Goal: Complete application form: Complete application form

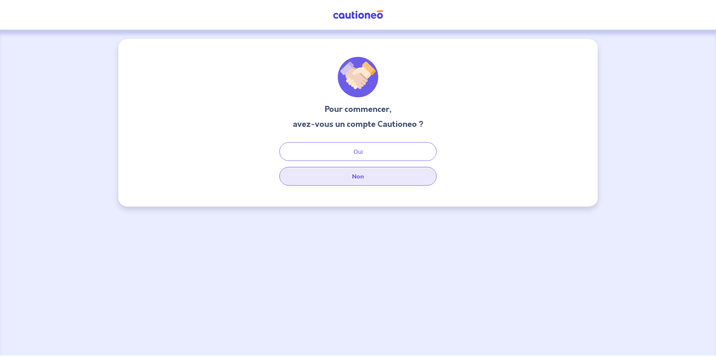
click at [367, 179] on button "Non" at bounding box center [357, 176] width 157 height 19
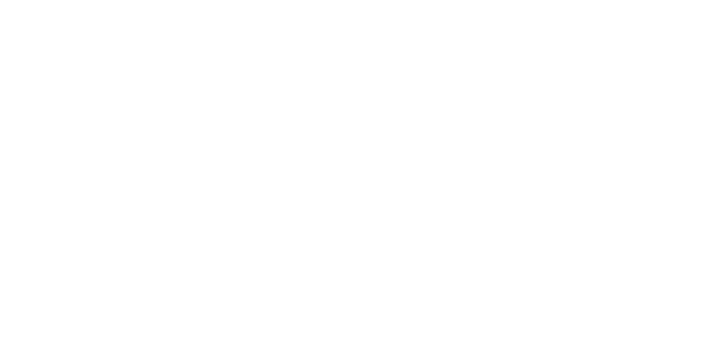
select select "FR"
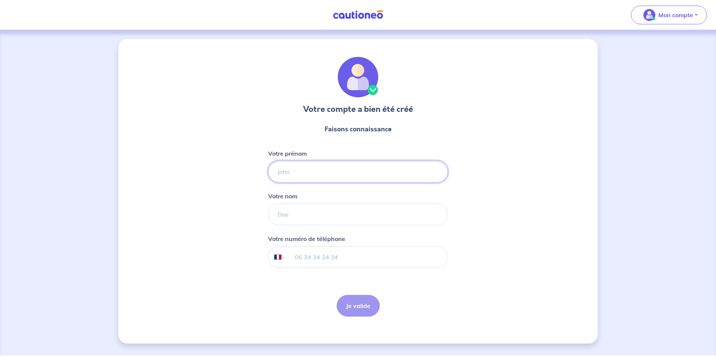
click at [362, 172] on input "Votre prénom" at bounding box center [358, 172] width 180 height 22
type input "bilel"
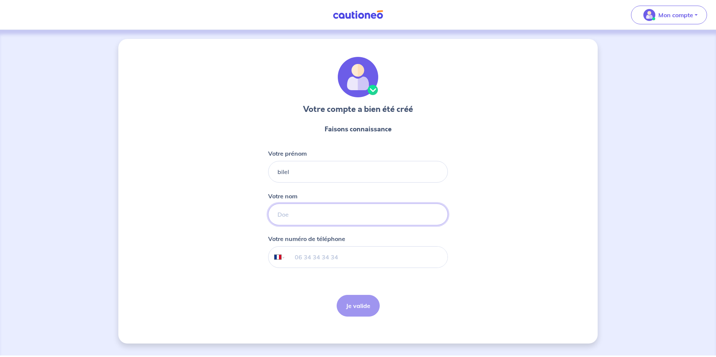
type input "ferchichi"
type input "[PHONE_NUMBER]"
click at [357, 308] on button "Je valide" at bounding box center [357, 306] width 43 height 22
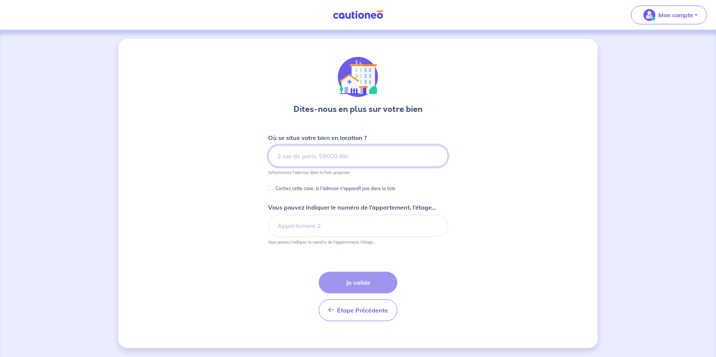
click at [358, 155] on input at bounding box center [358, 156] width 180 height 22
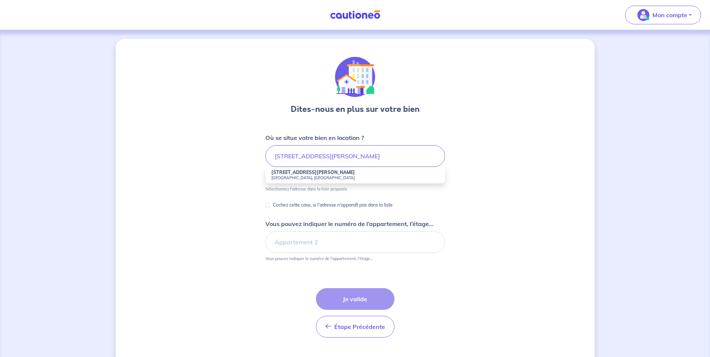
click at [299, 177] on small "[GEOGRAPHIC_DATA], [GEOGRAPHIC_DATA]" at bounding box center [355, 177] width 168 height 5
type input "[STREET_ADDRESS][PERSON_NAME]"
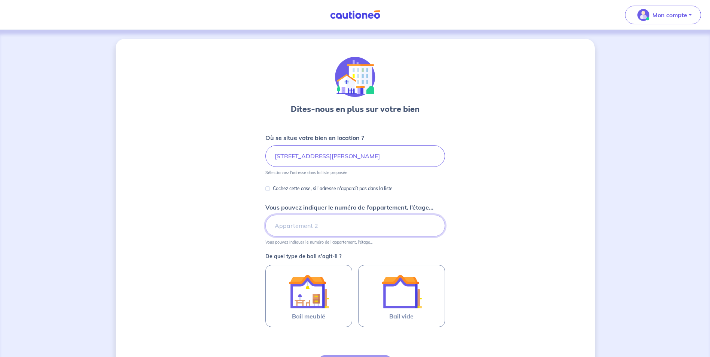
click at [352, 231] on input "Vous pouvez indiquer le numéro de l’appartement, l’étage..." at bounding box center [355, 226] width 180 height 22
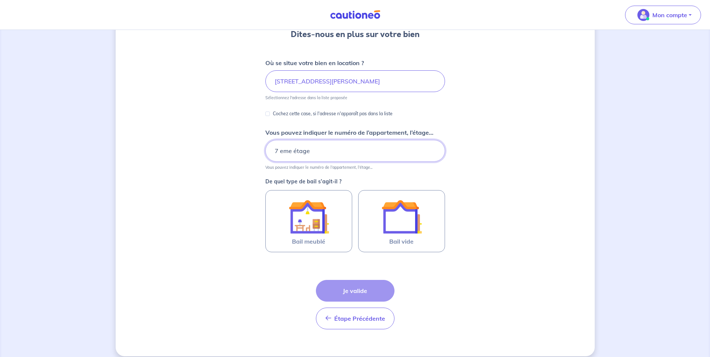
scroll to position [83, 0]
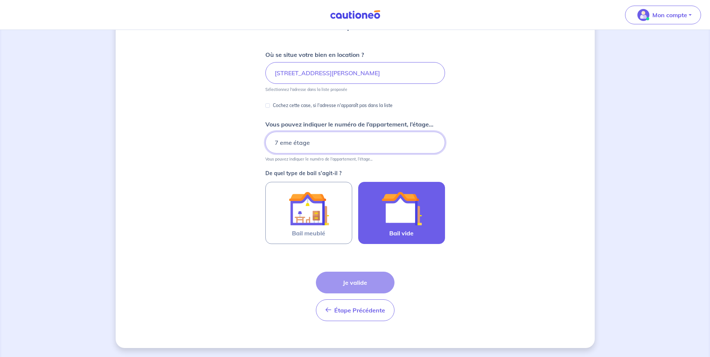
type input "7 eme étage"
click at [398, 217] on img at bounding box center [401, 208] width 40 height 40
click at [0, 0] on input "Bail vide" at bounding box center [0, 0] width 0 height 0
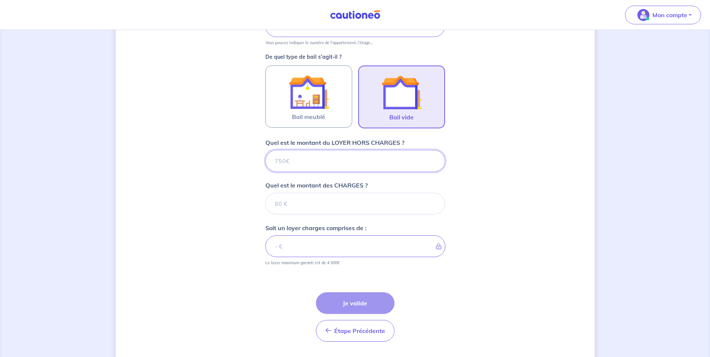
scroll to position [220, 0]
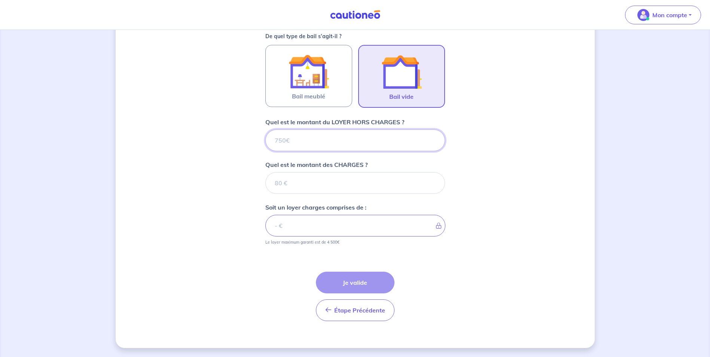
type input "1"
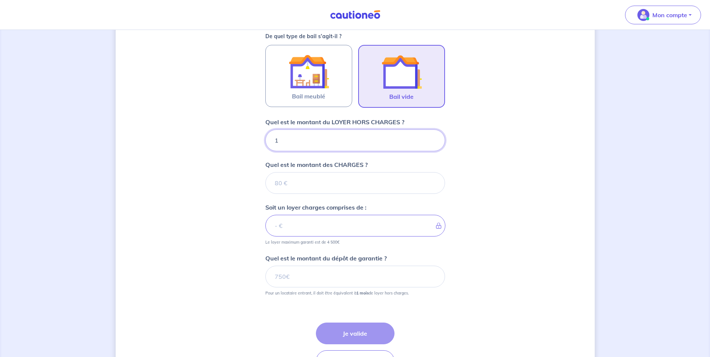
type input "18"
type input "1800"
click at [296, 183] on input "Quel est le montant des CHARGES ?" at bounding box center [355, 183] width 180 height 22
type input "150"
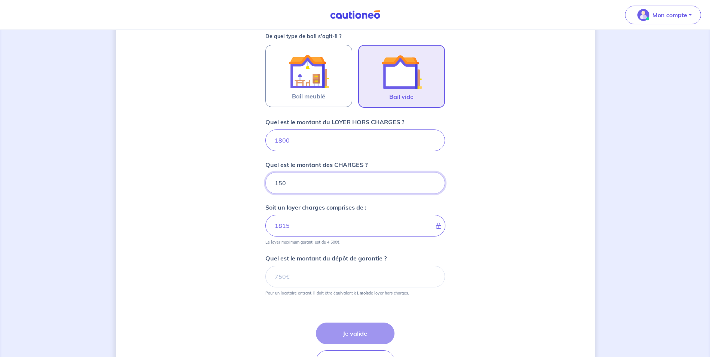
type input "1950"
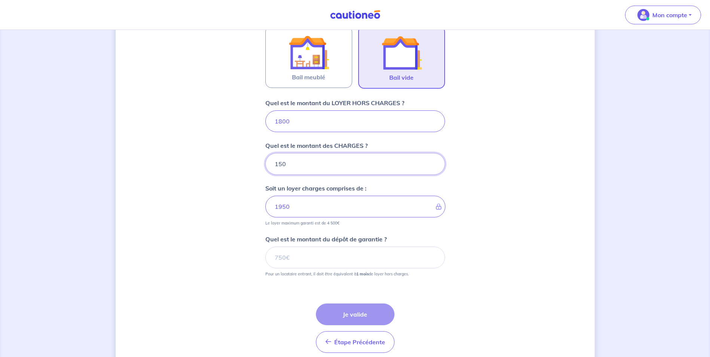
scroll to position [257, 0]
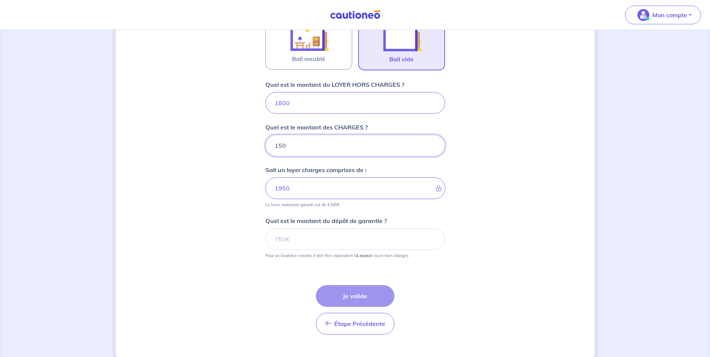
type input "150"
click at [313, 241] on input "Quel est le montant du dépôt de garantie ?" at bounding box center [355, 239] width 180 height 22
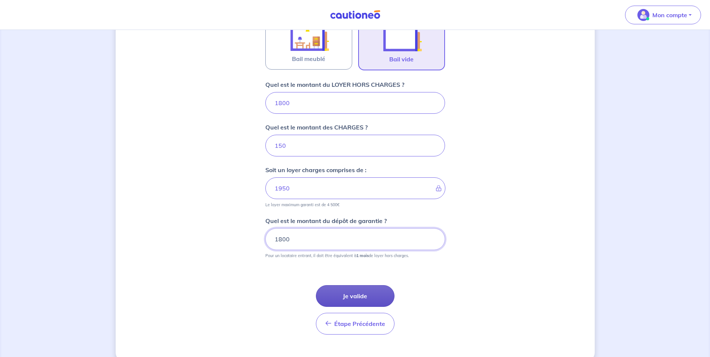
type input "1800"
click at [351, 296] on button "Je valide" at bounding box center [355, 296] width 79 height 22
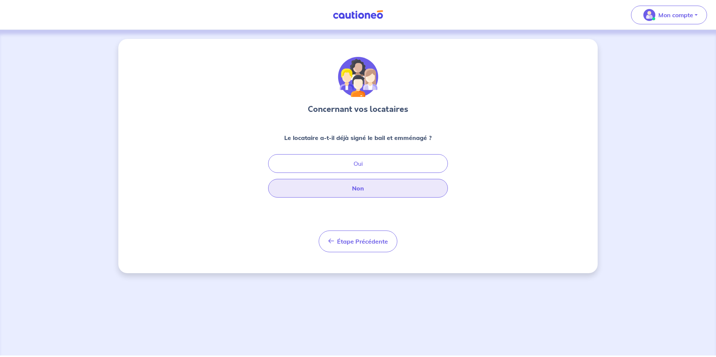
click at [375, 186] on button "Non" at bounding box center [358, 188] width 180 height 19
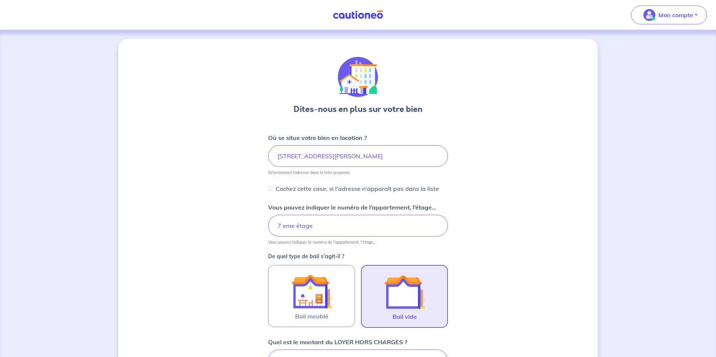
select select "FR"
